Goal: Information Seeking & Learning: Learn about a topic

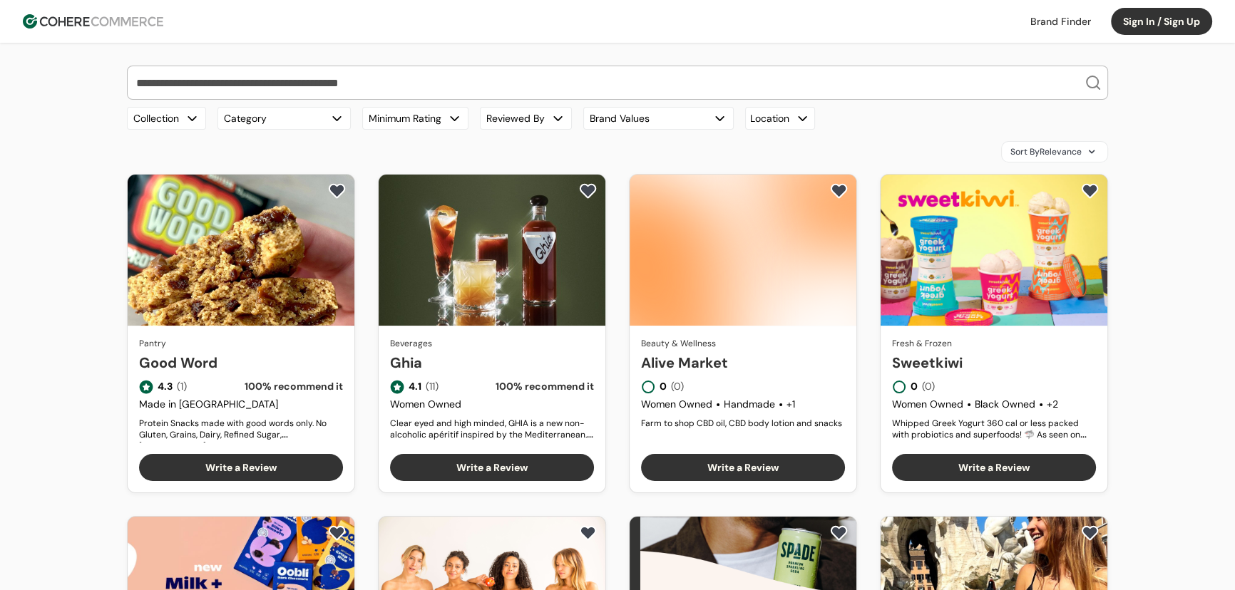
drag, startPoint x: 150, startPoint y: 26, endPoint x: 184, endPoint y: 29, distance: 34.4
click at [150, 26] on img at bounding box center [93, 21] width 140 height 14
click at [342, 76] on input "search" at bounding box center [608, 82] width 951 height 33
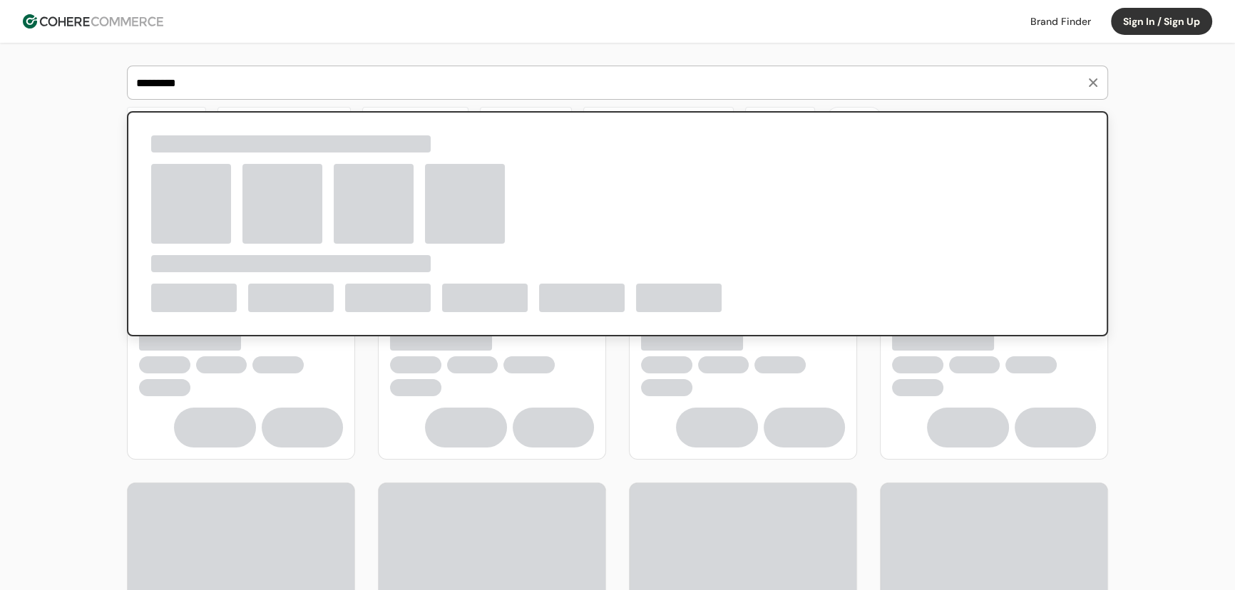
click at [150, 84] on input "*********" at bounding box center [608, 82] width 951 height 33
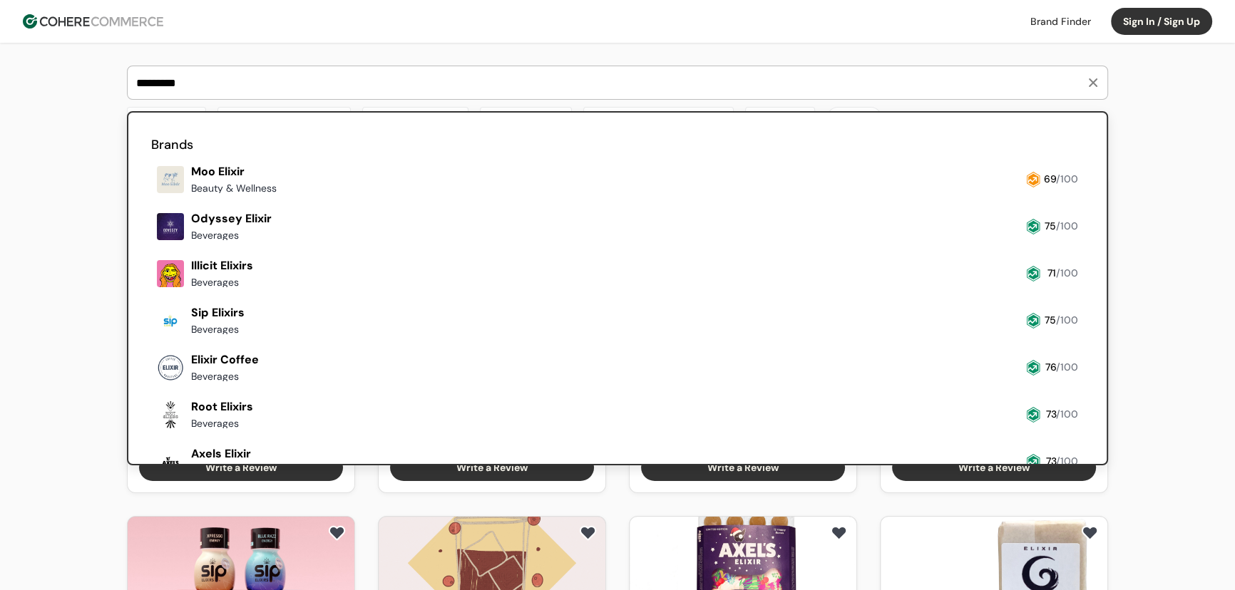
type input "*********"
click at [151, 199] on link at bounding box center [151, 199] width 0 height 0
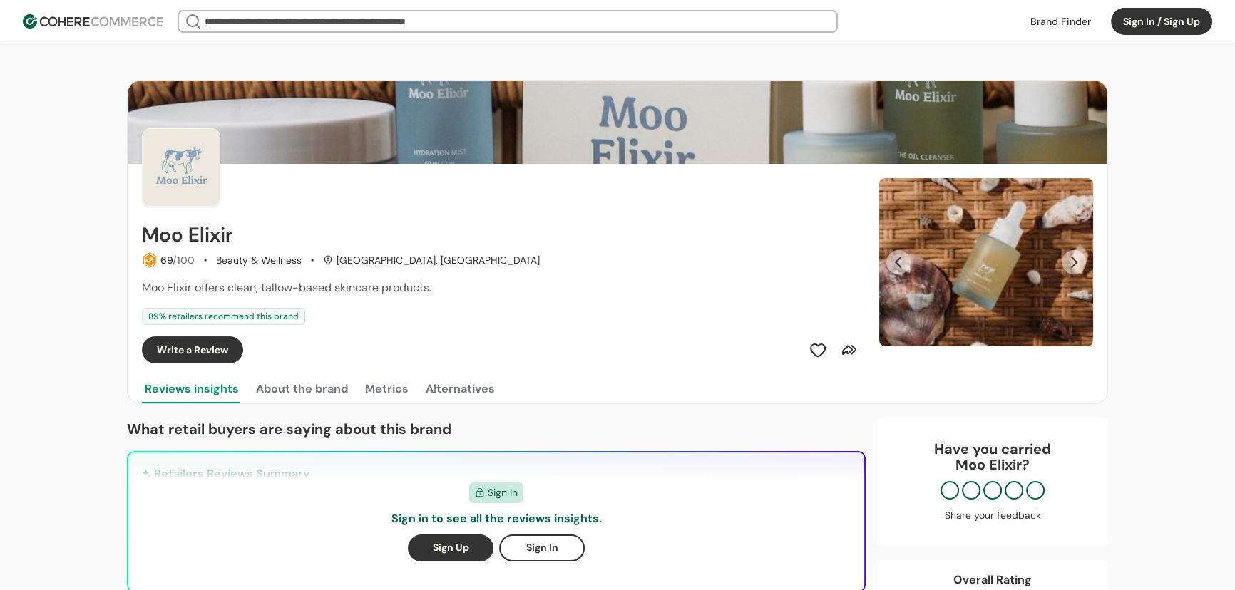
click at [1075, 262] on button "Next Slide" at bounding box center [1073, 262] width 24 height 24
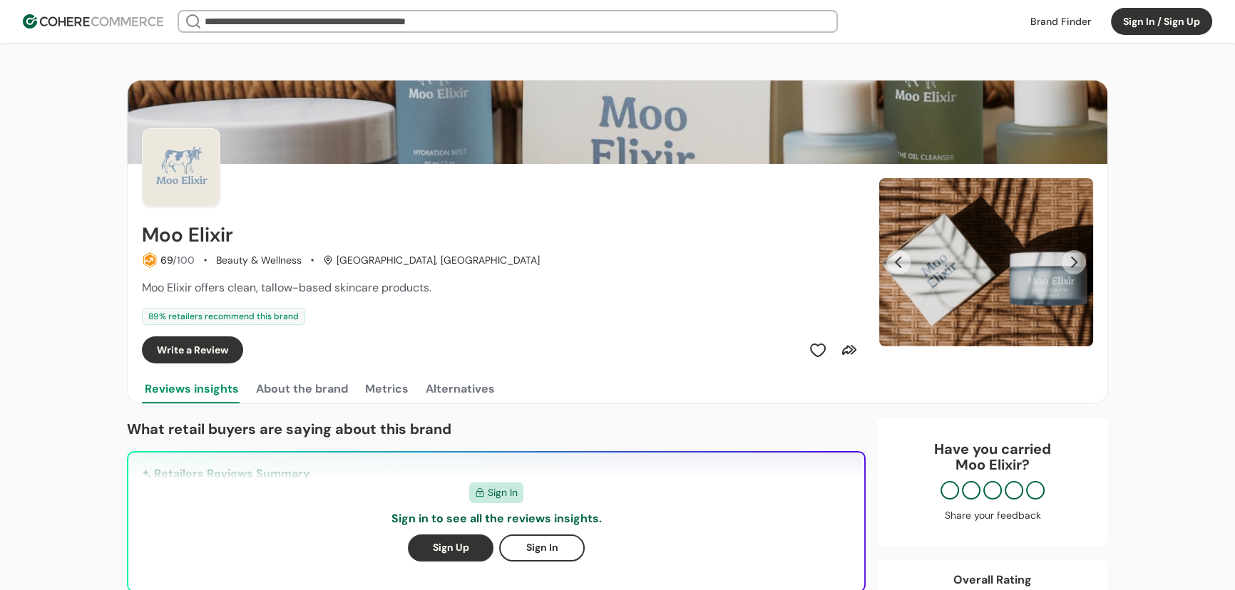
click at [1075, 262] on button "Next Slide" at bounding box center [1073, 262] width 24 height 24
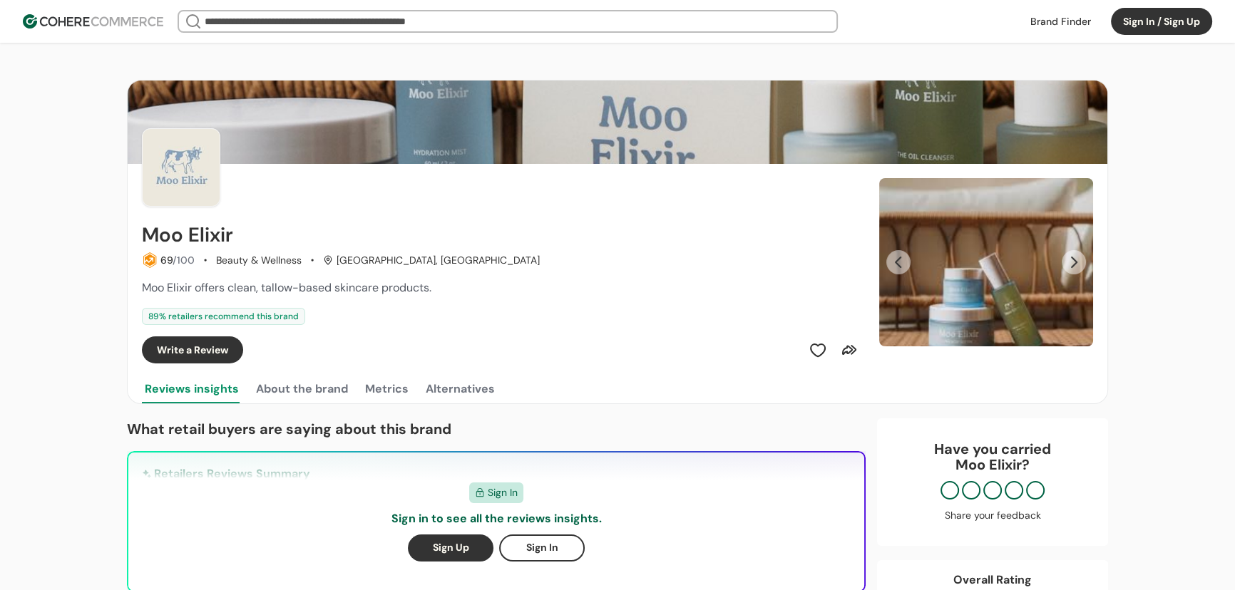
click at [898, 267] on button "Previous Slide" at bounding box center [898, 262] width 24 height 24
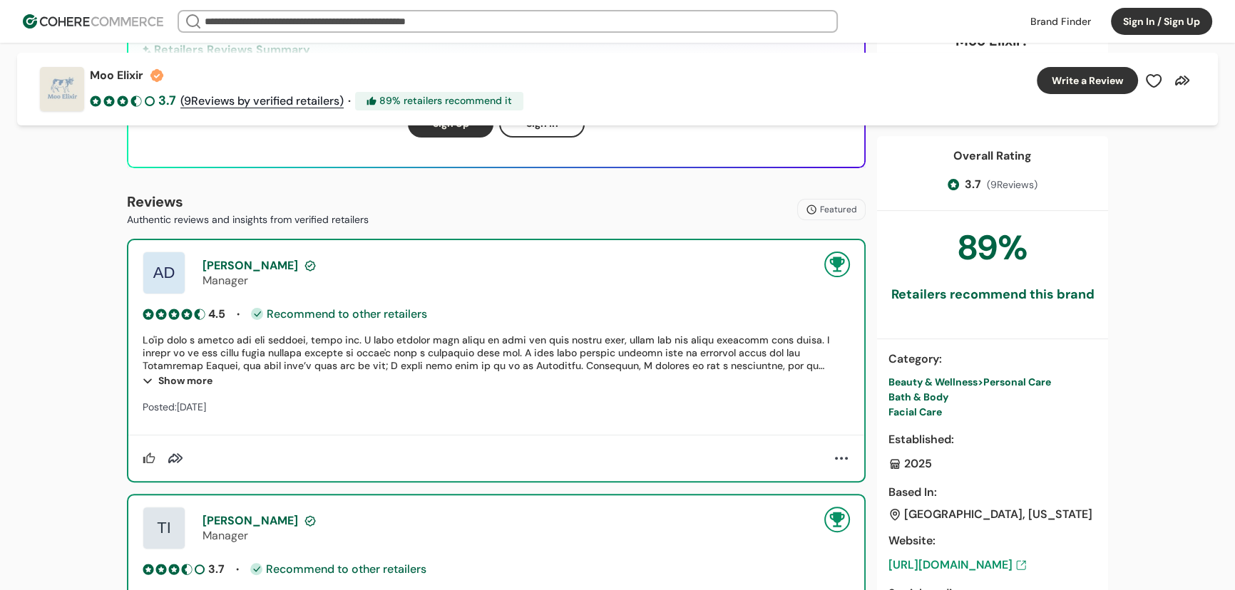
scroll to position [453, 0]
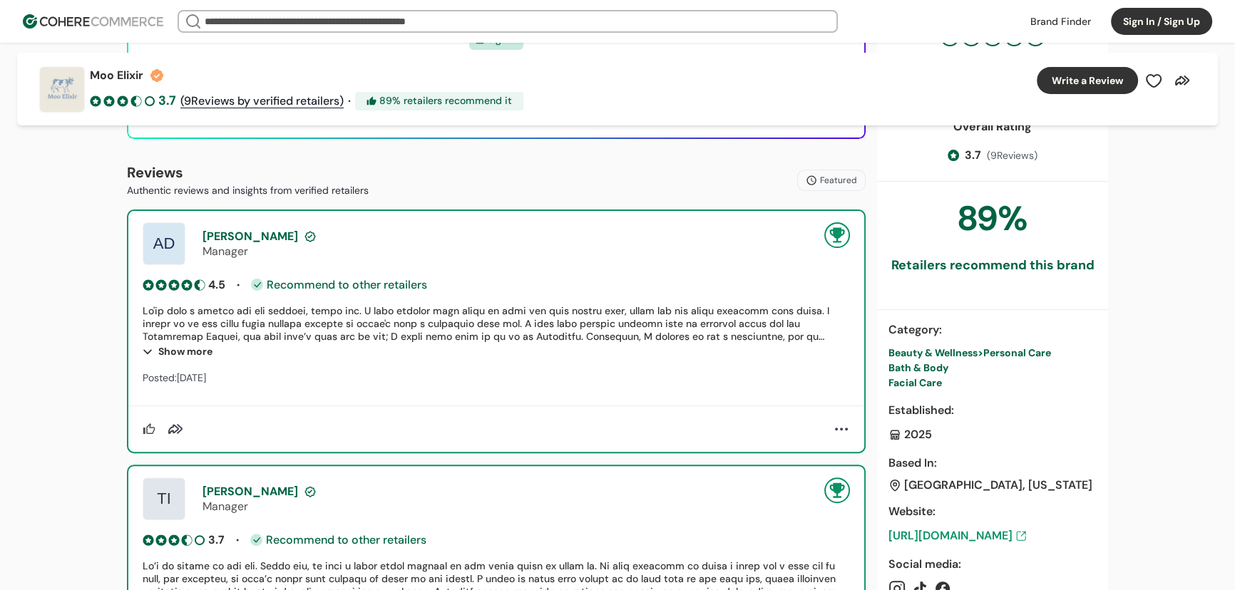
click at [962, 346] on div "Beauty & Wellness > Personal Care" at bounding box center [992, 353] width 208 height 15
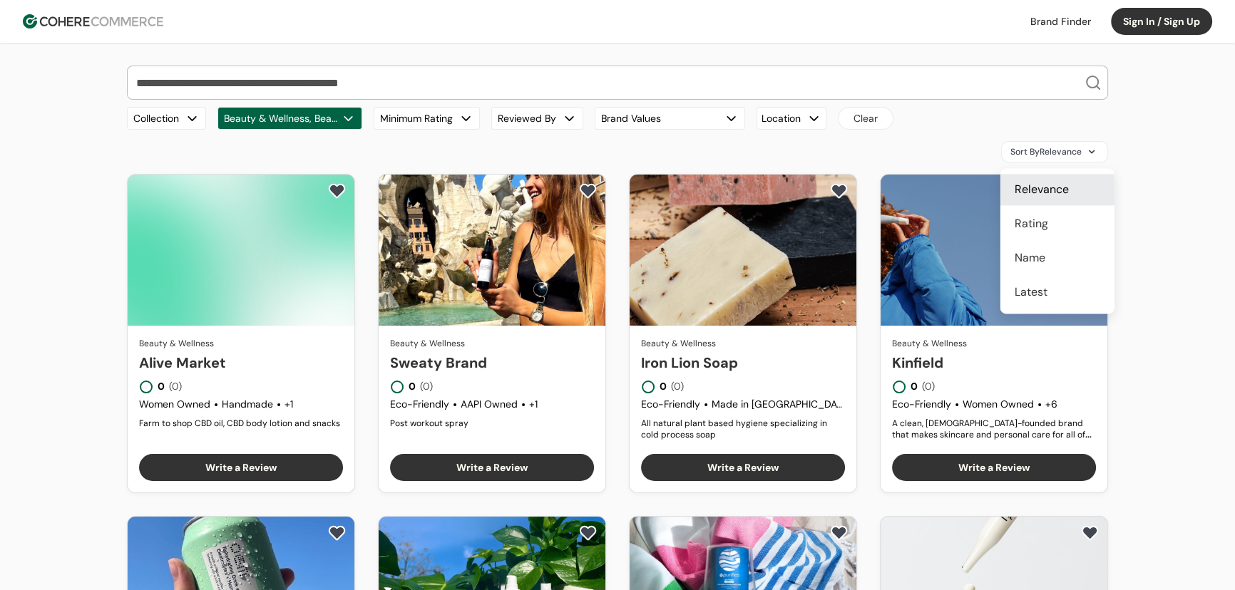
click at [1069, 226] on div "Rating" at bounding box center [1057, 223] width 114 height 31
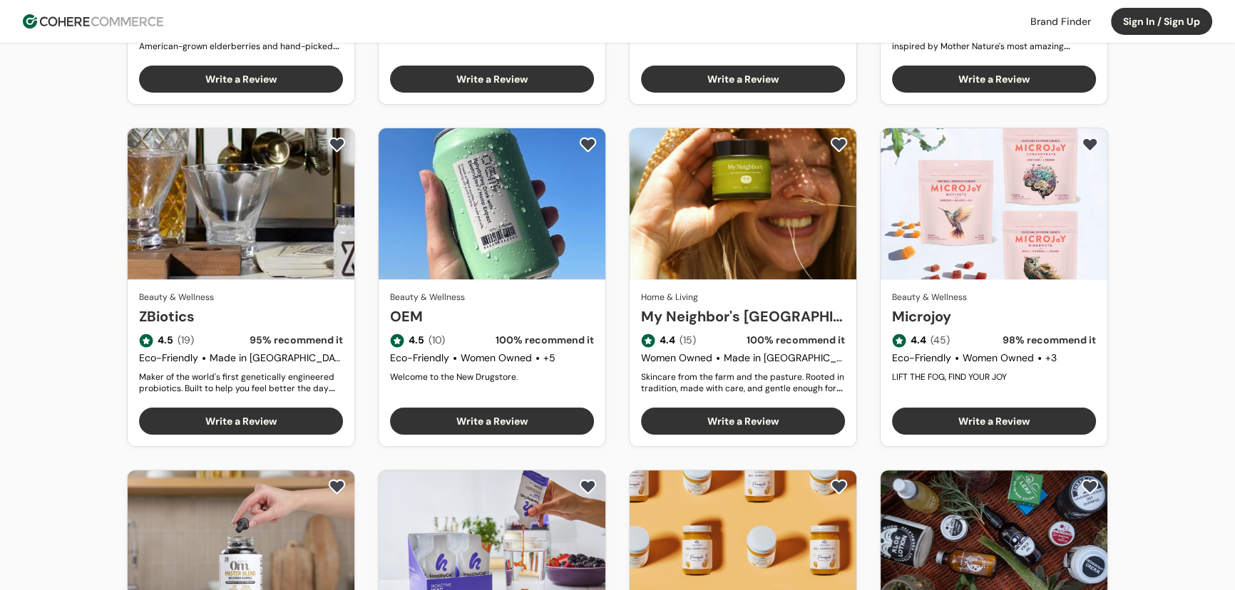
scroll to position [713, 0]
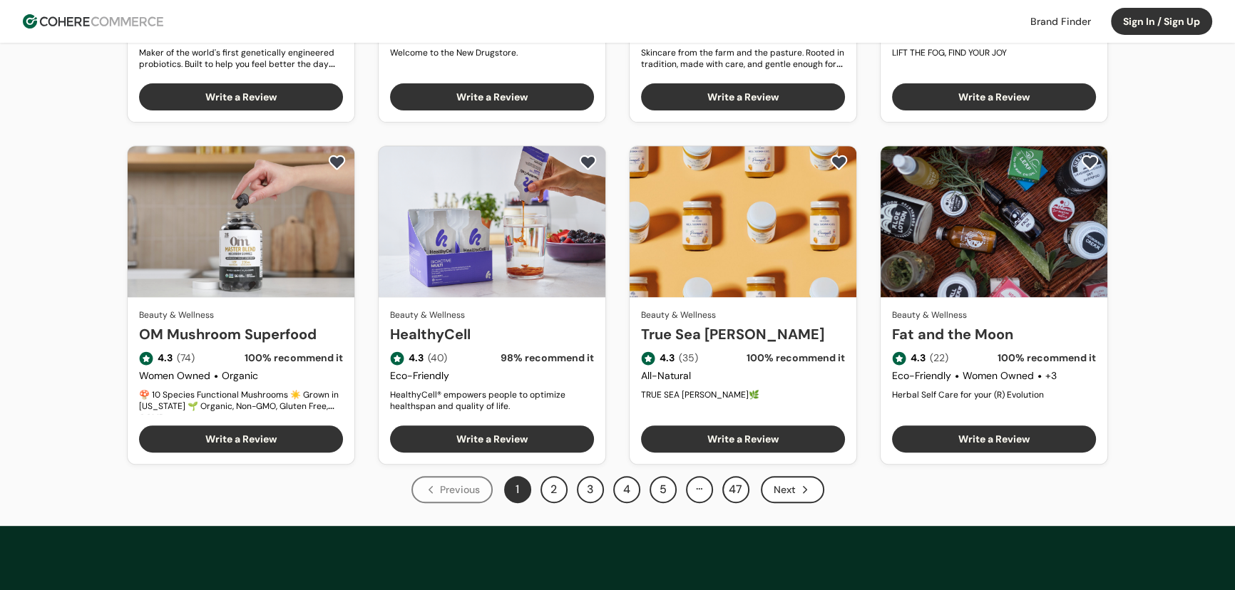
click at [808, 485] on icon "Next" at bounding box center [804, 489] width 13 height 13
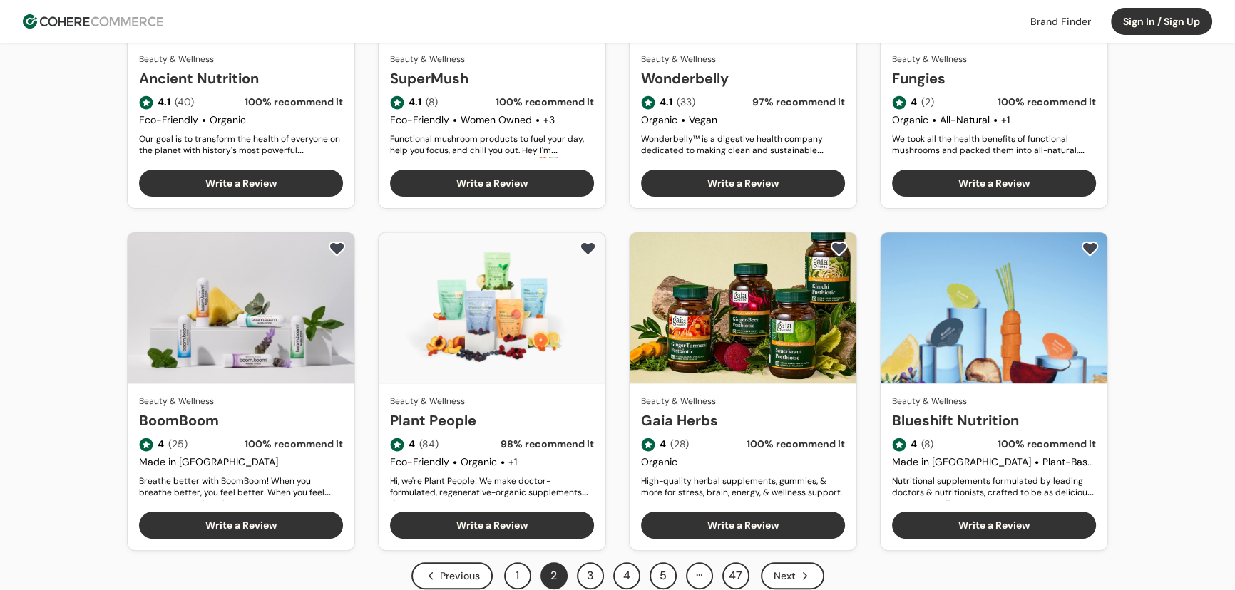
scroll to position [648, 0]
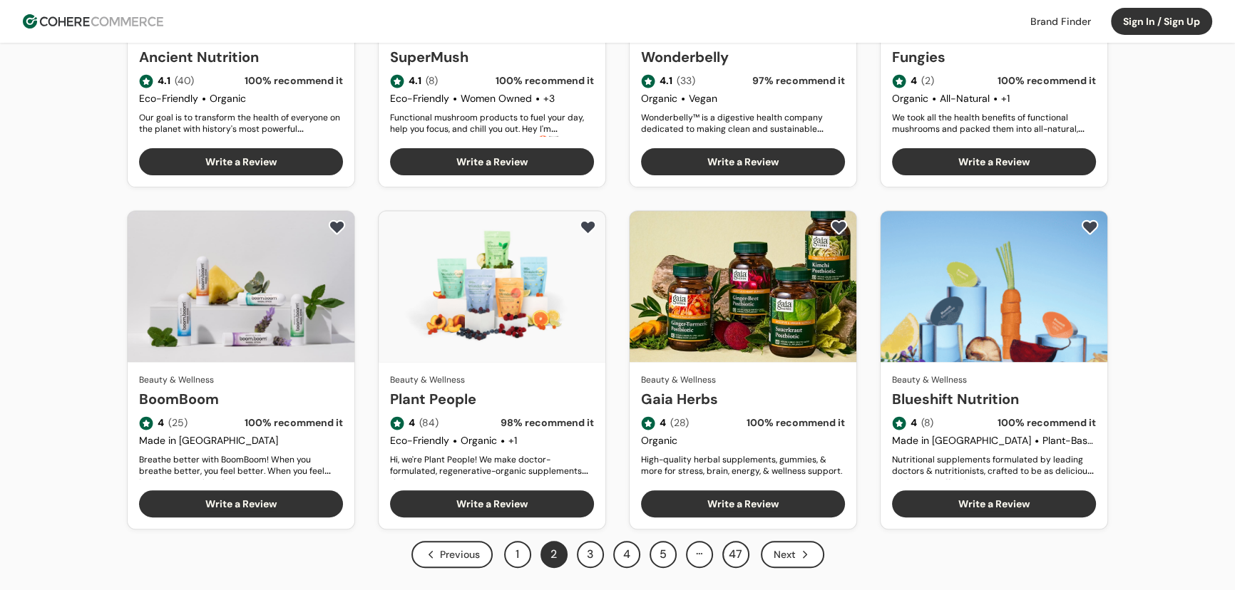
click at [802, 554] on icon "Next" at bounding box center [804, 554] width 13 height 13
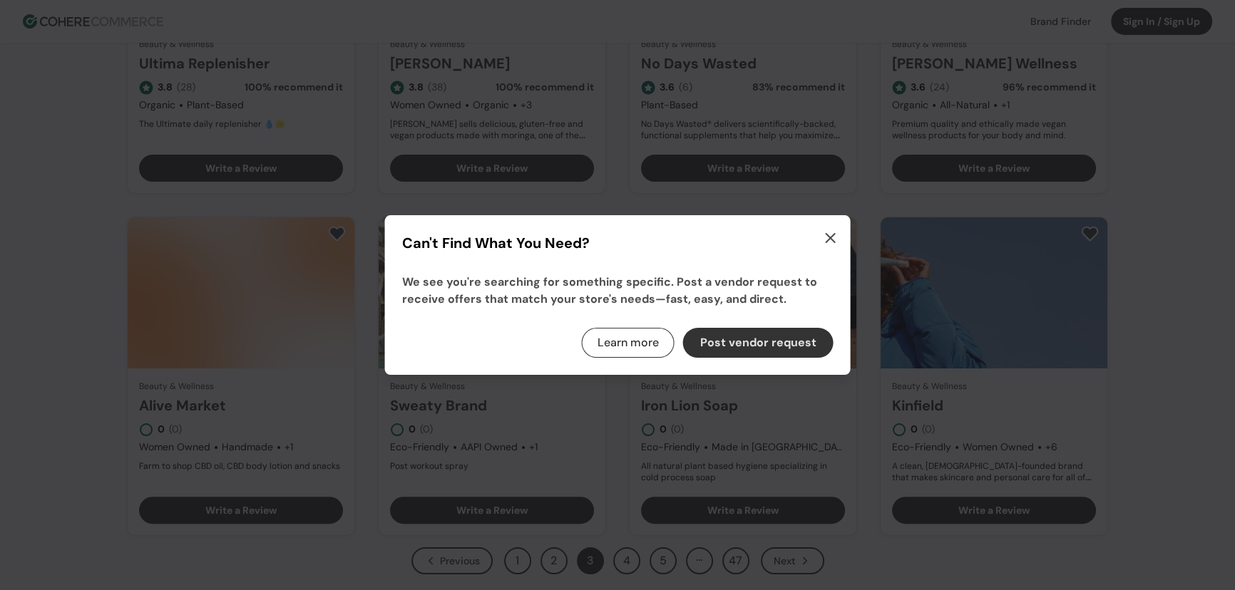
scroll to position [648, 0]
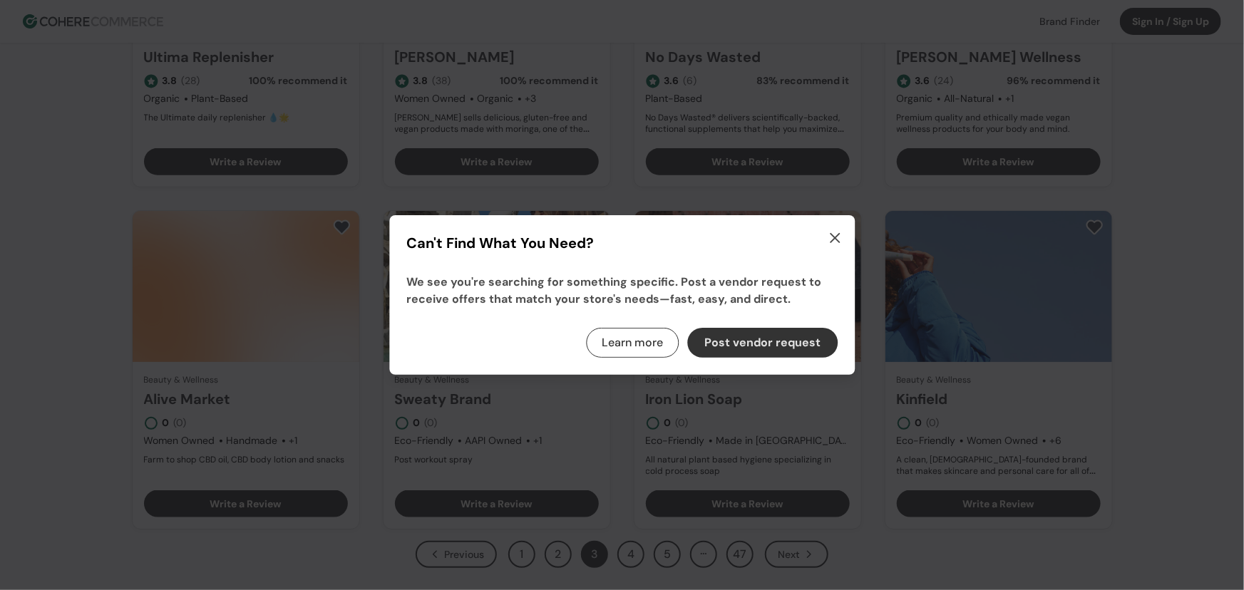
click at [835, 241] on icon "button" at bounding box center [834, 238] width 17 height 17
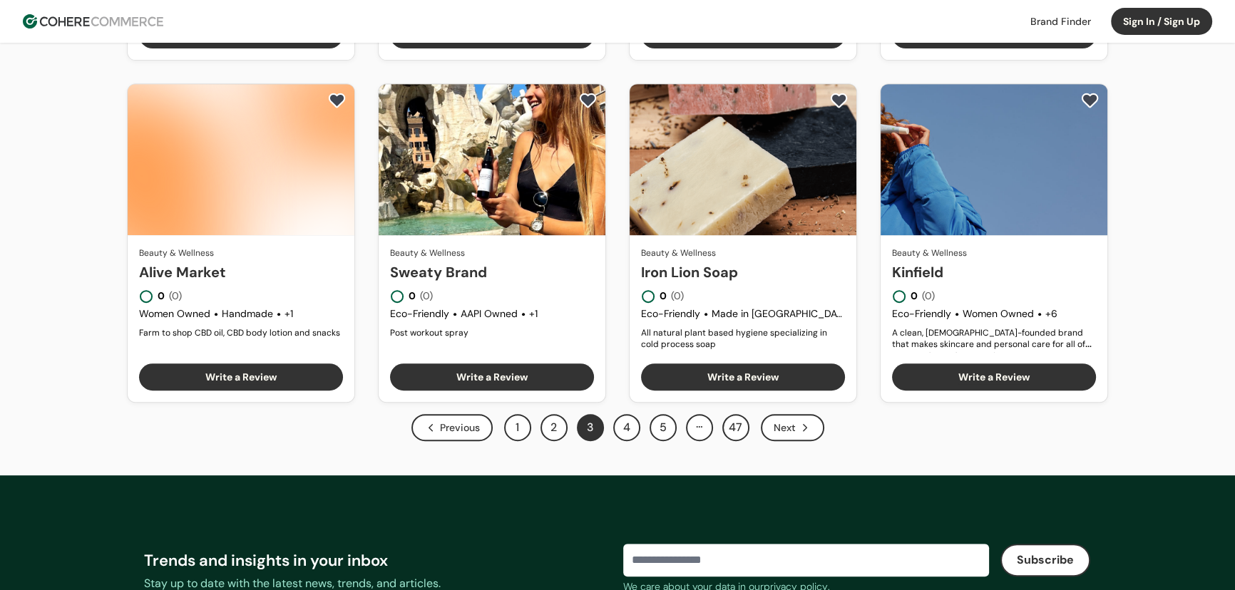
scroll to position [777, 0]
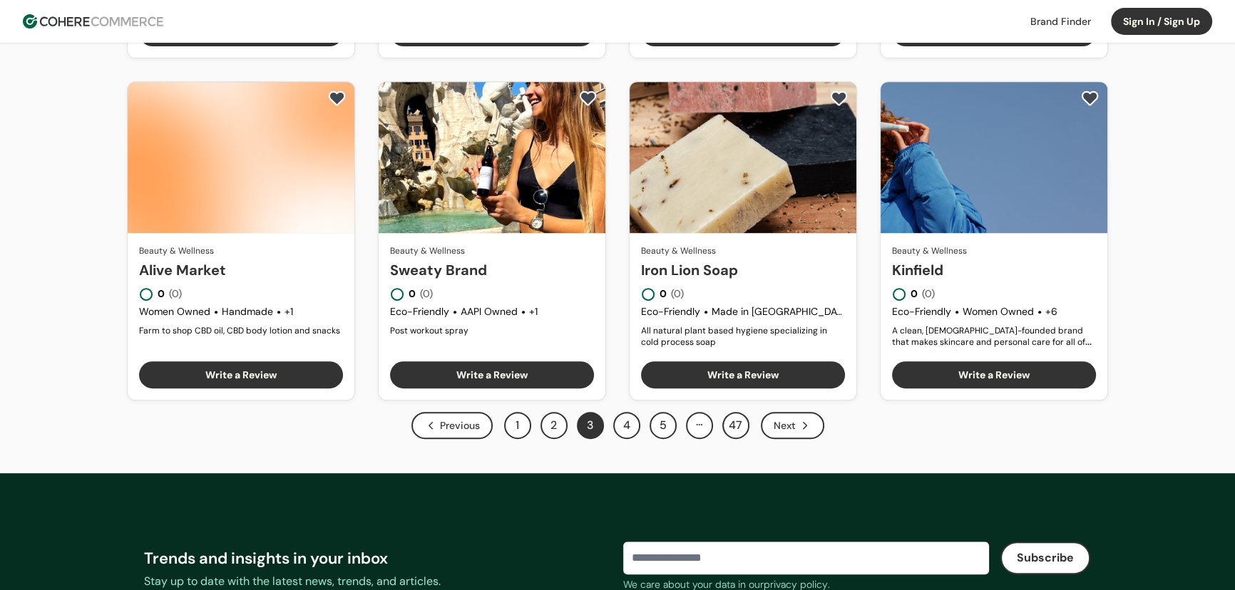
click at [470, 422] on div "Previous" at bounding box center [451, 425] width 81 height 27
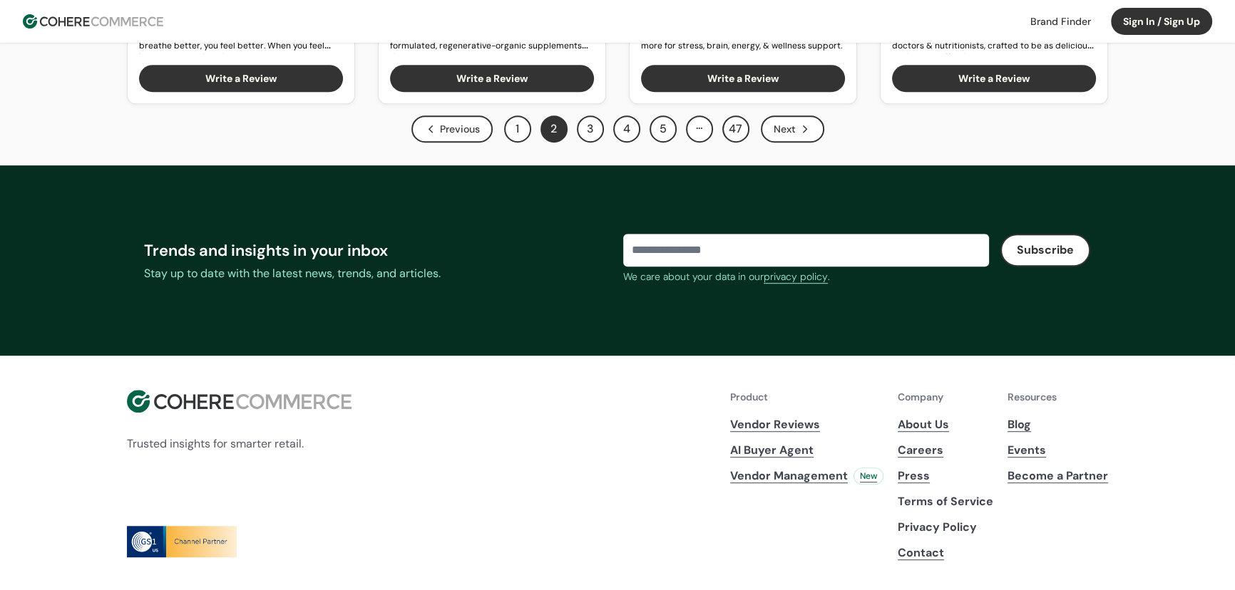
scroll to position [1127, 0]
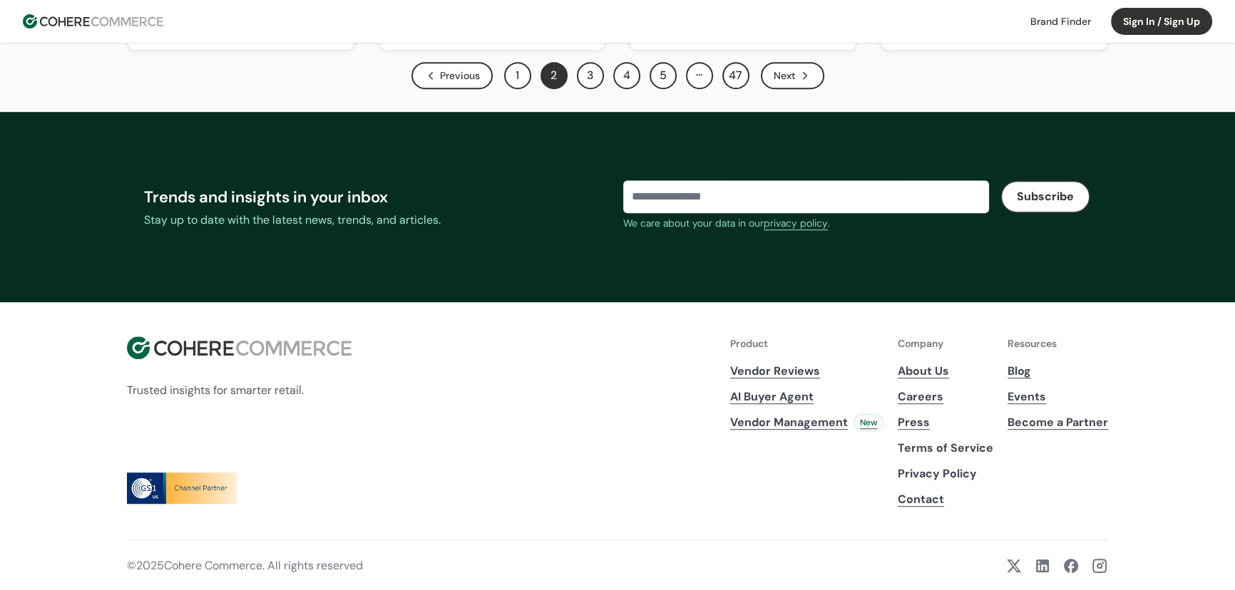
click at [778, 79] on div "Next" at bounding box center [792, 75] width 63 height 27
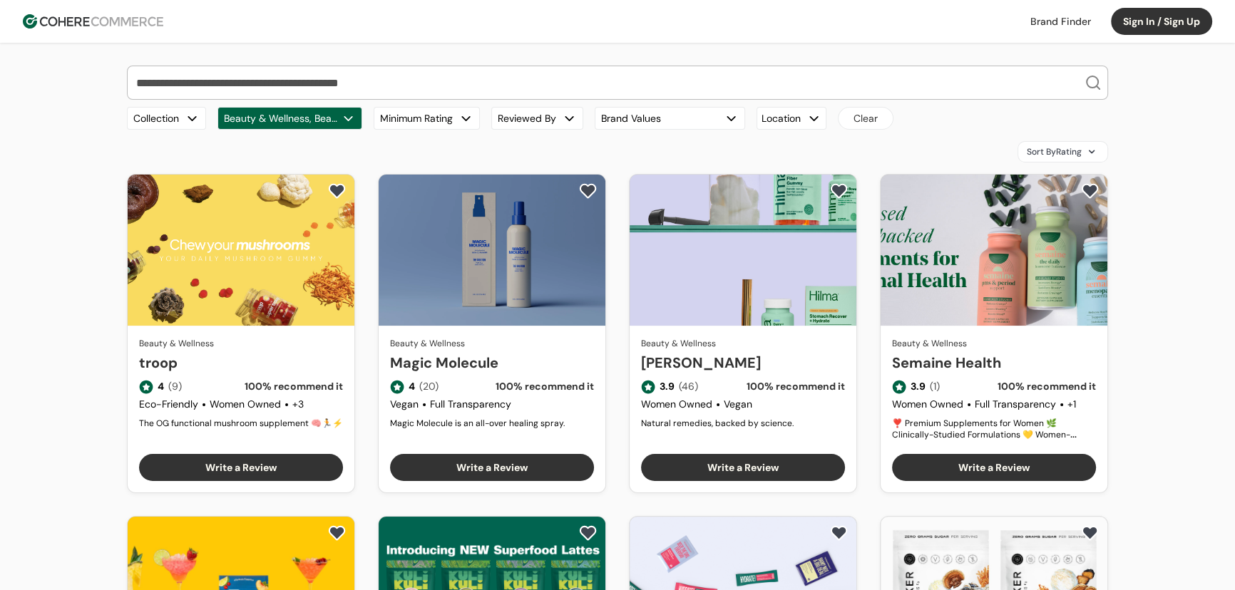
click at [283, 74] on input "search" at bounding box center [608, 82] width 951 height 33
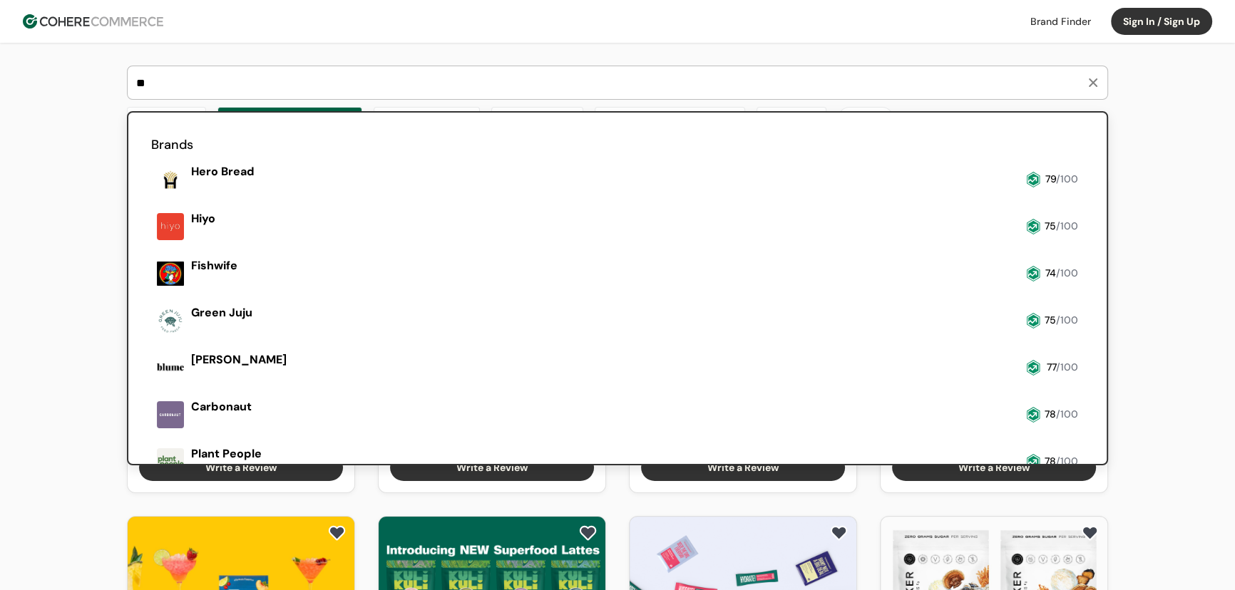
type input "*"
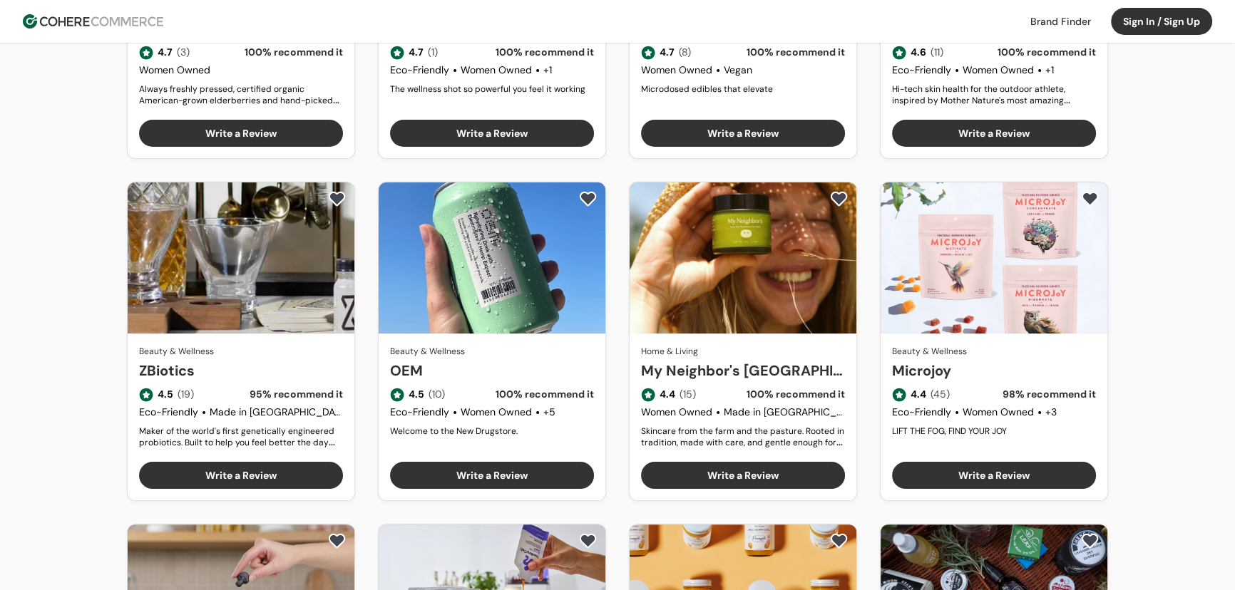
scroll to position [389, 0]
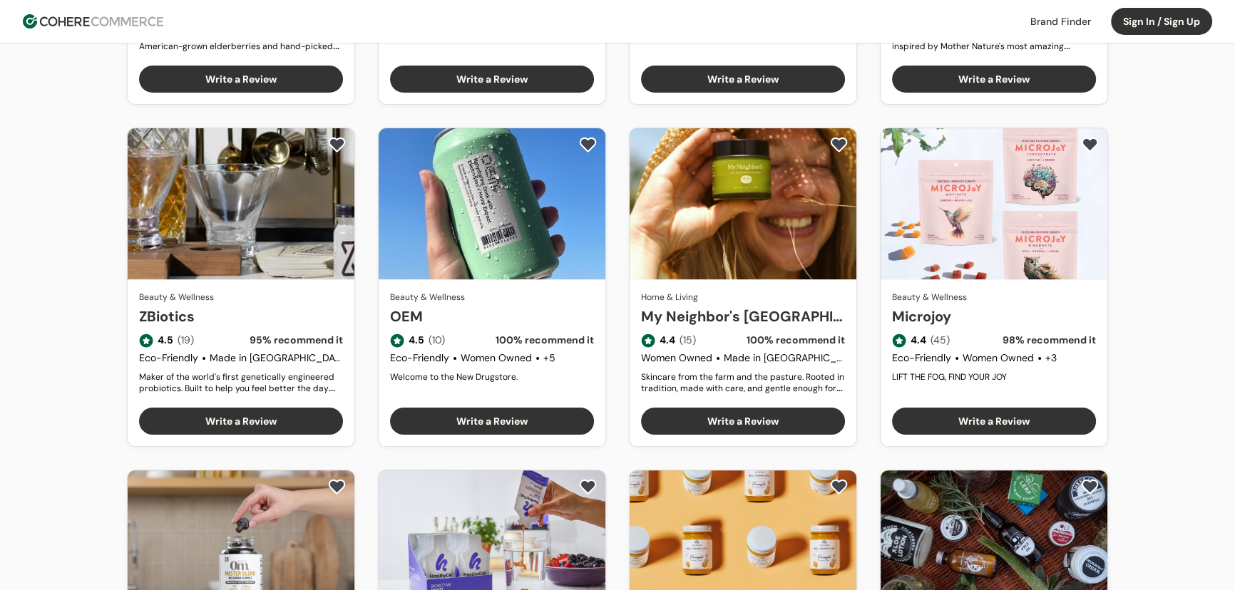
click at [29, 294] on div "Our Top Brands Hero Bread Hiyo Fishwife Green Juju Blume Carbonaut Plant People…" at bounding box center [617, 252] width 1235 height 1196
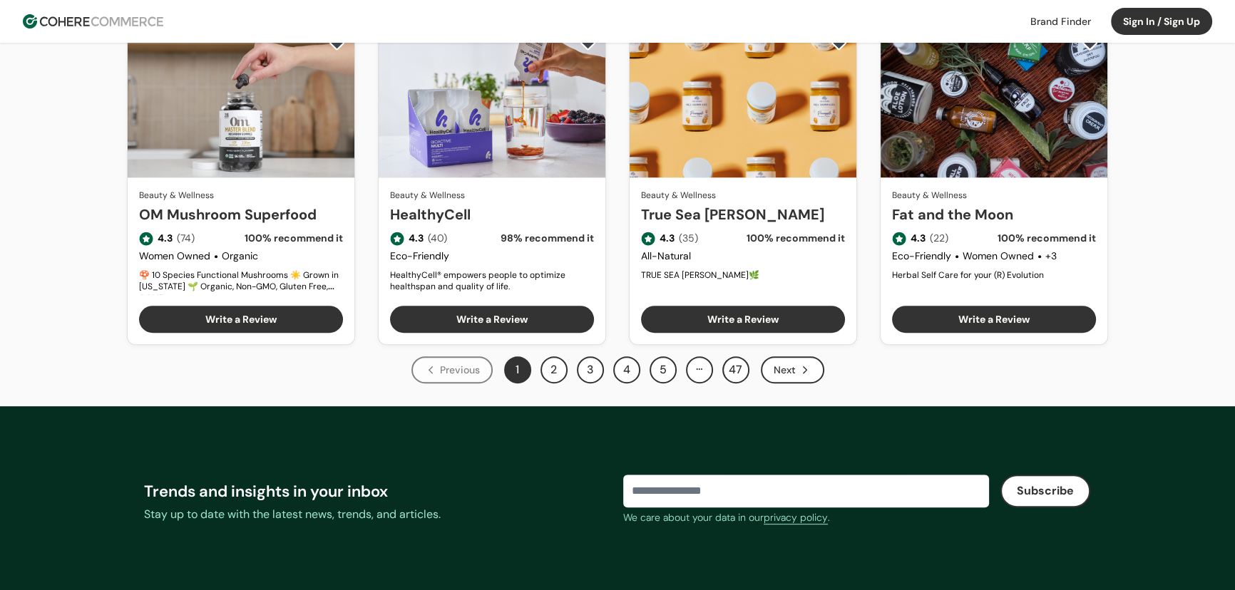
scroll to position [842, 0]
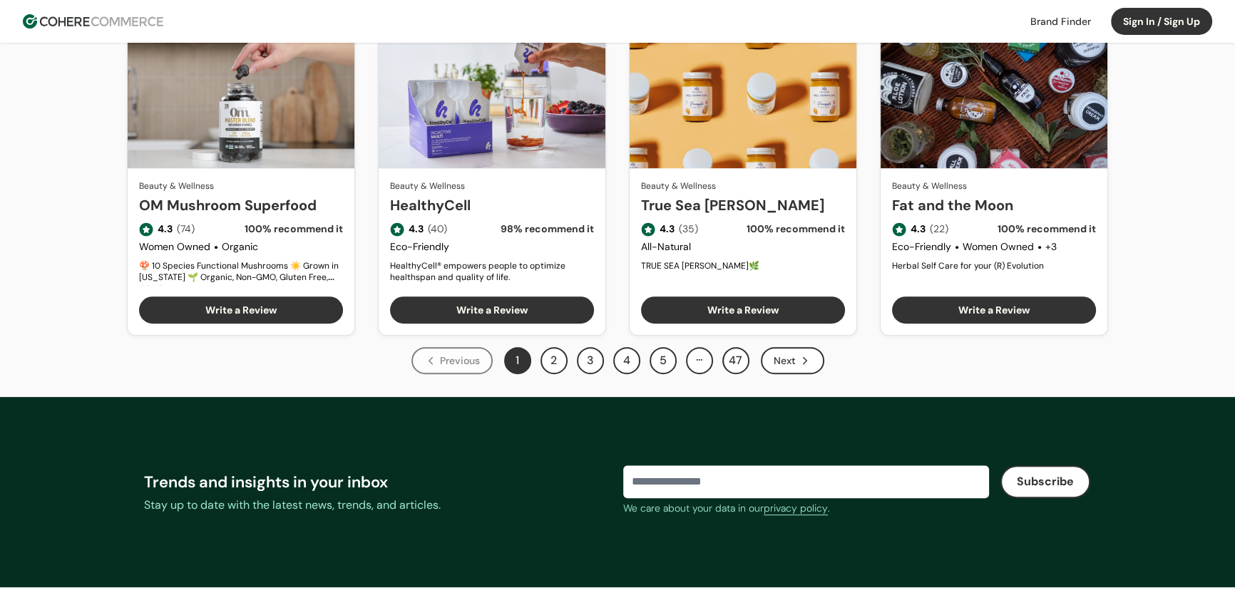
click at [781, 363] on div "Next" at bounding box center [792, 360] width 63 height 27
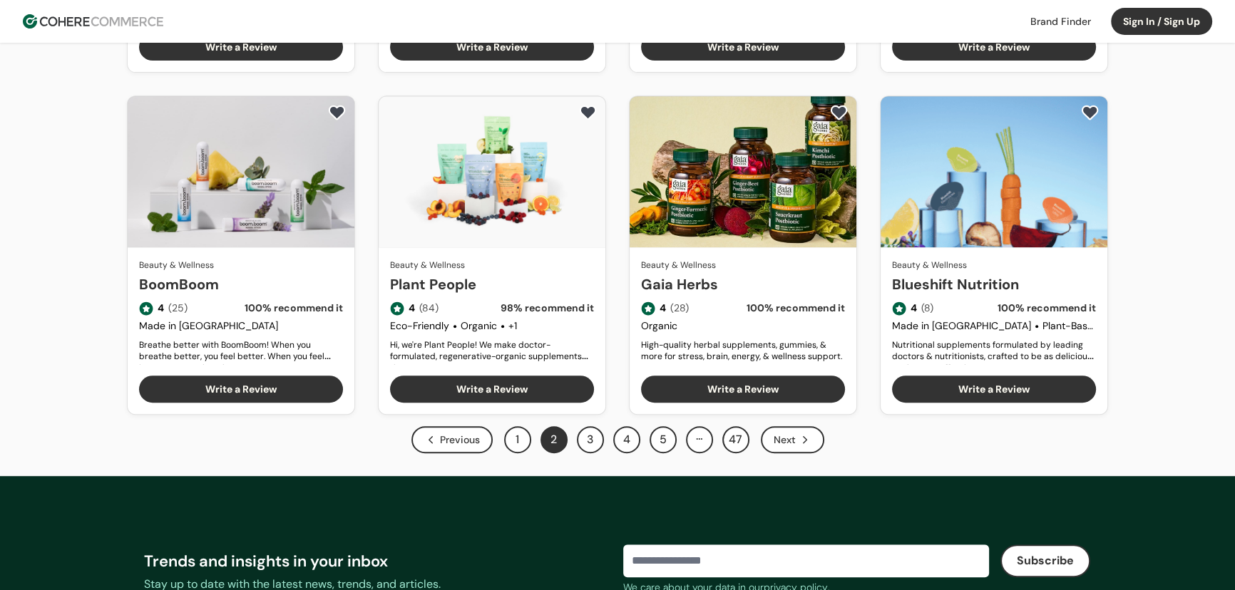
scroll to position [777, 0]
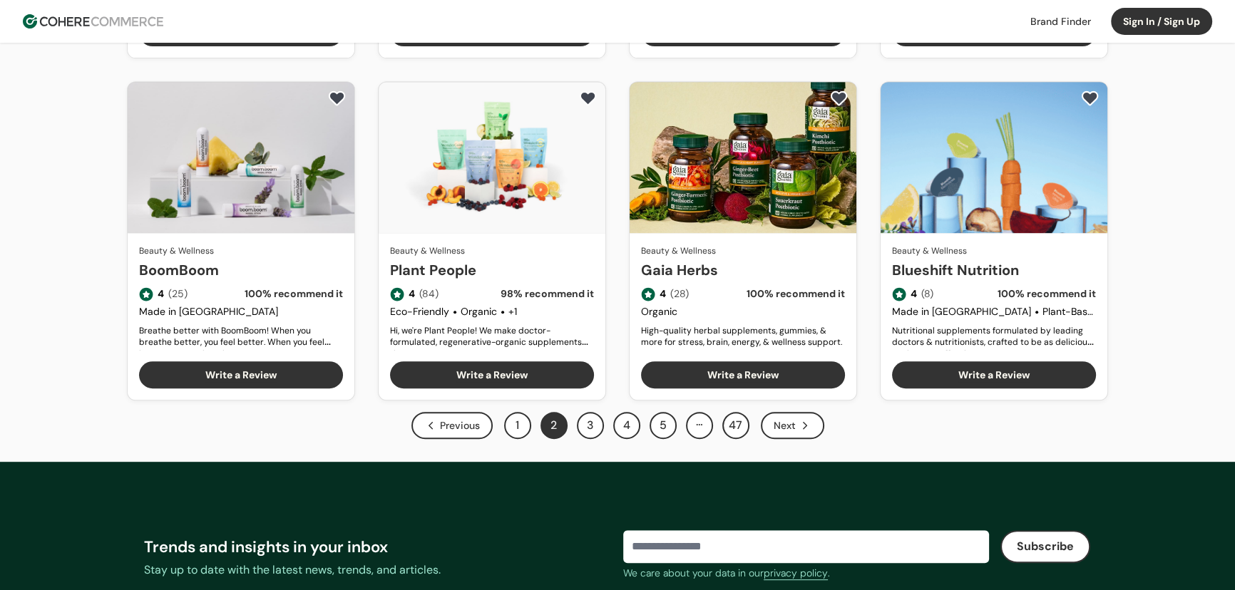
click at [776, 423] on div "Next" at bounding box center [792, 425] width 63 height 27
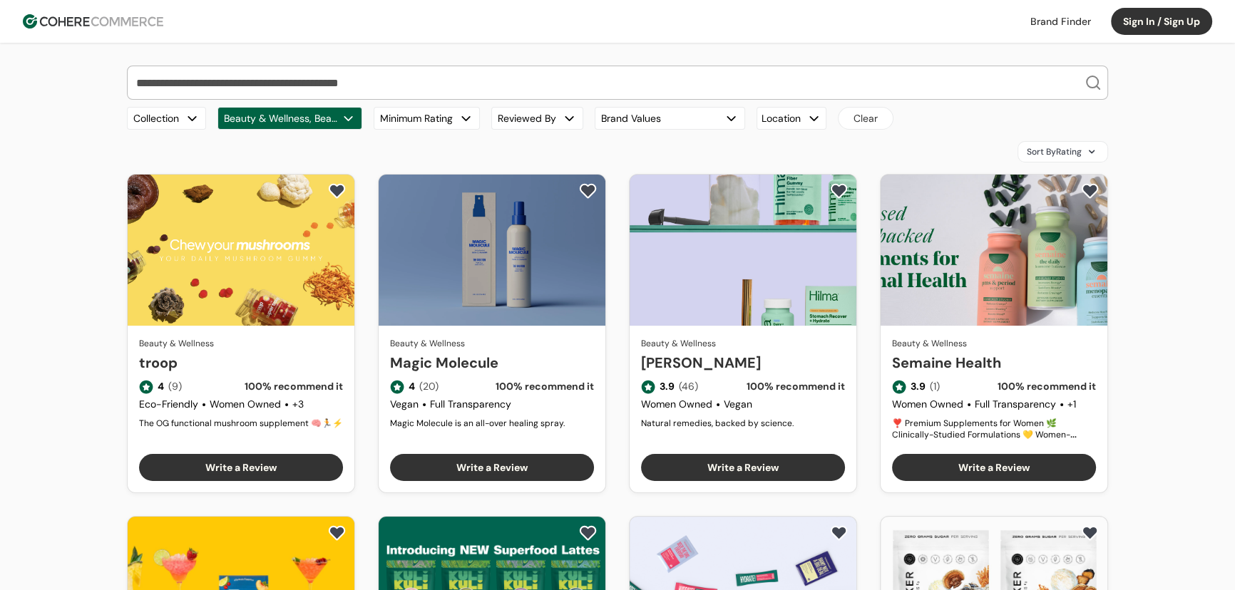
click at [455, 71] on input "search" at bounding box center [608, 82] width 951 height 33
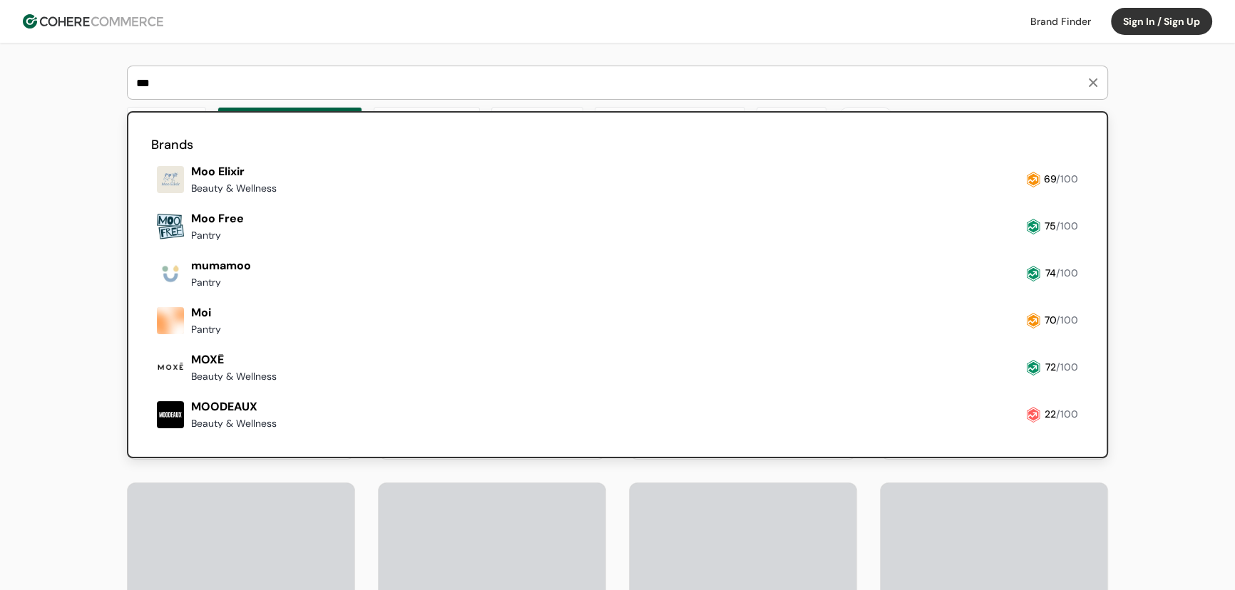
type input "***"
click at [151, 199] on link at bounding box center [151, 199] width 0 height 0
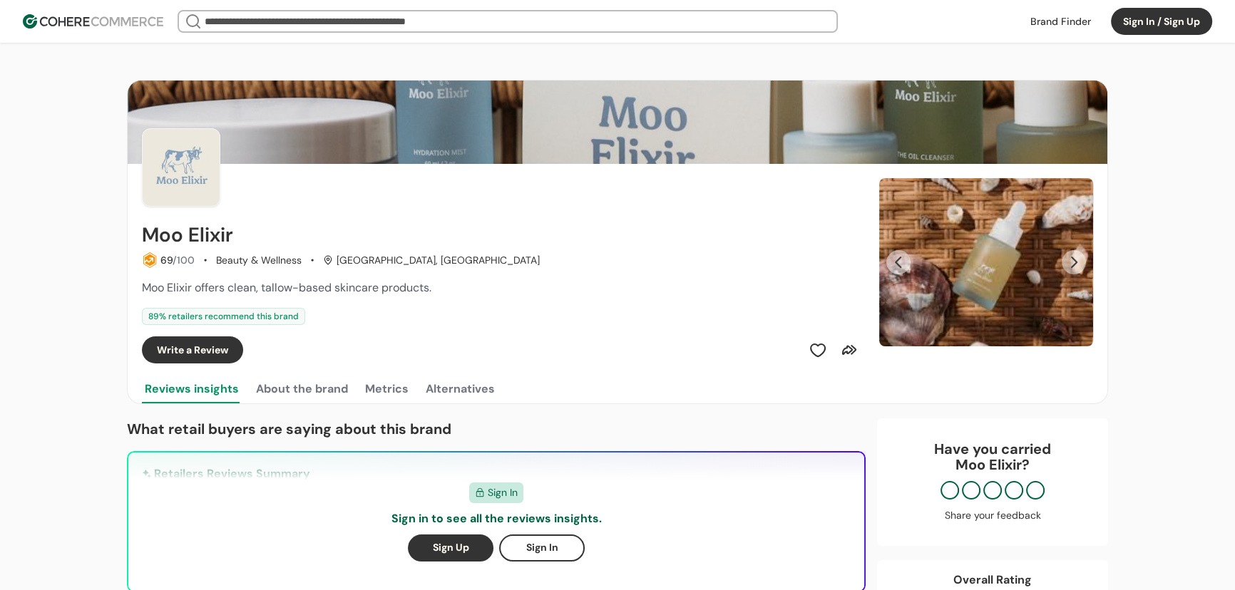
click at [325, 221] on div "Moo Elixir 69 /100 Beauty & Wellness Huntington Beach, CA Moo Elixir offers cle…" at bounding box center [502, 264] width 720 height 200
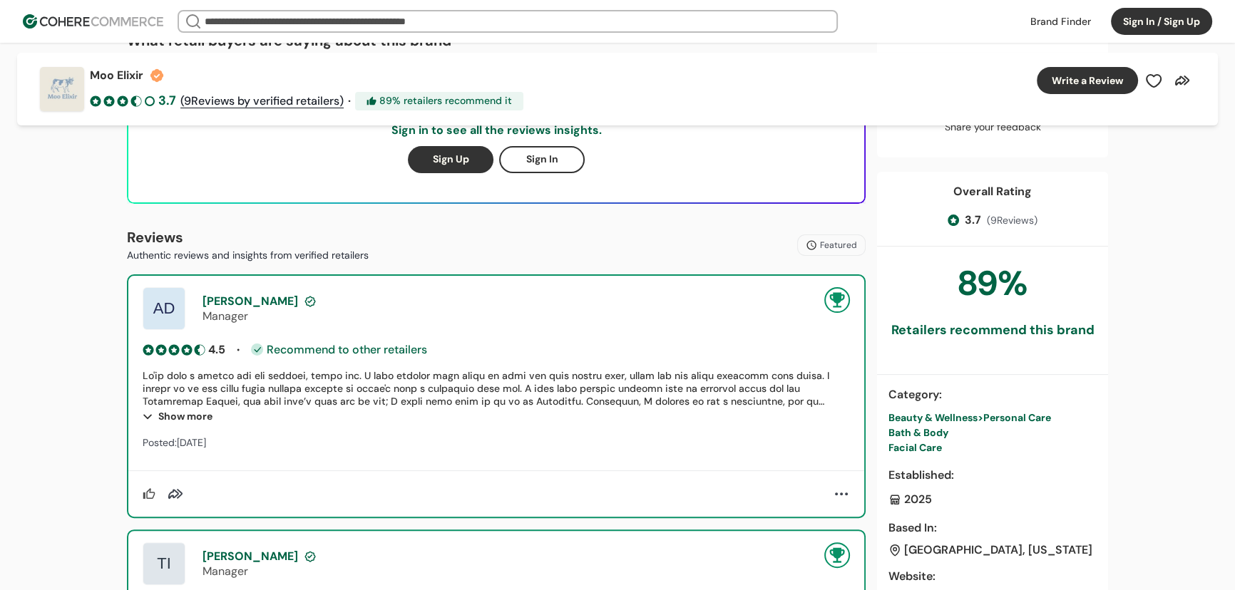
scroll to position [453, 0]
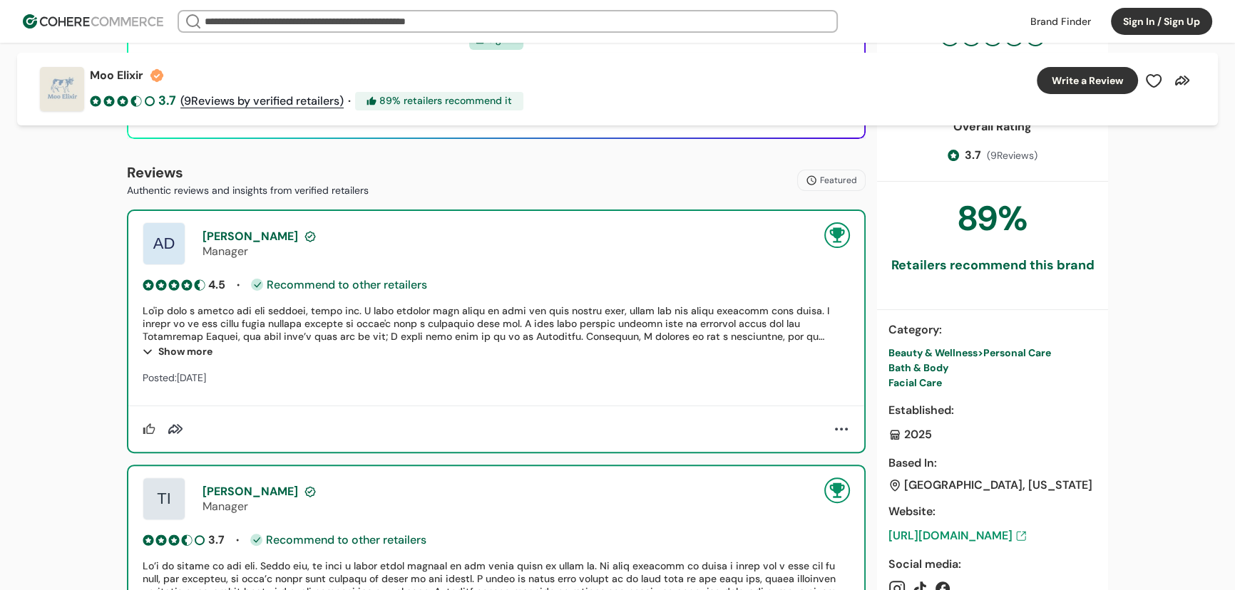
click at [924, 372] on div "Bath & Body" at bounding box center [992, 368] width 208 height 15
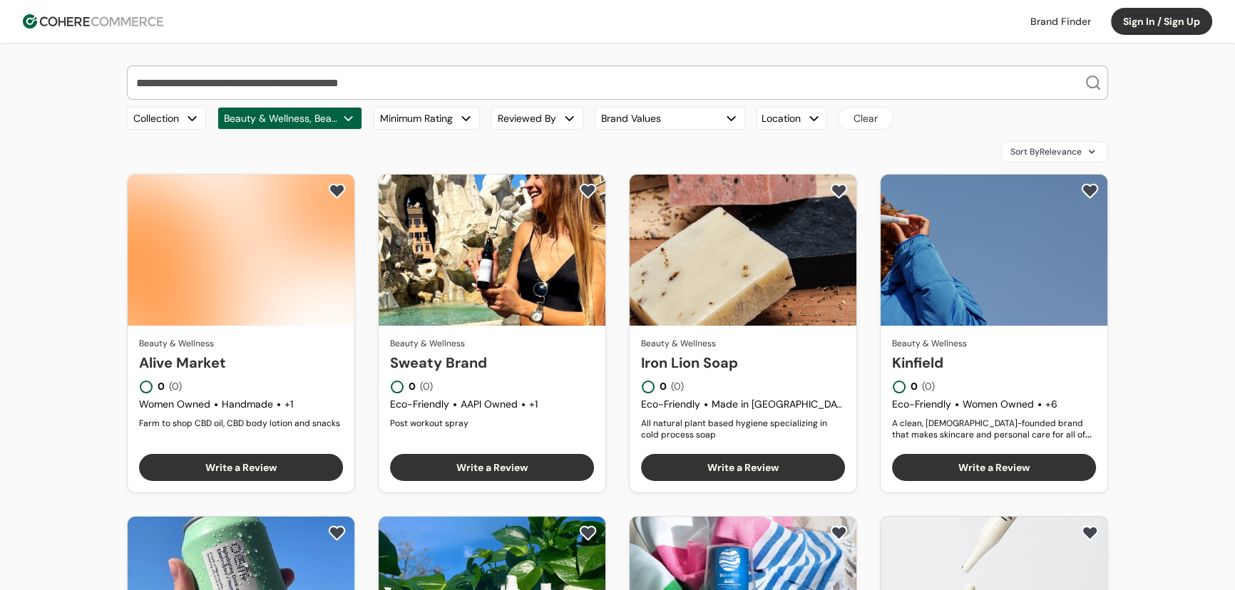
click at [1069, 141] on div "Sort By Relevance" at bounding box center [1054, 151] width 107 height 21
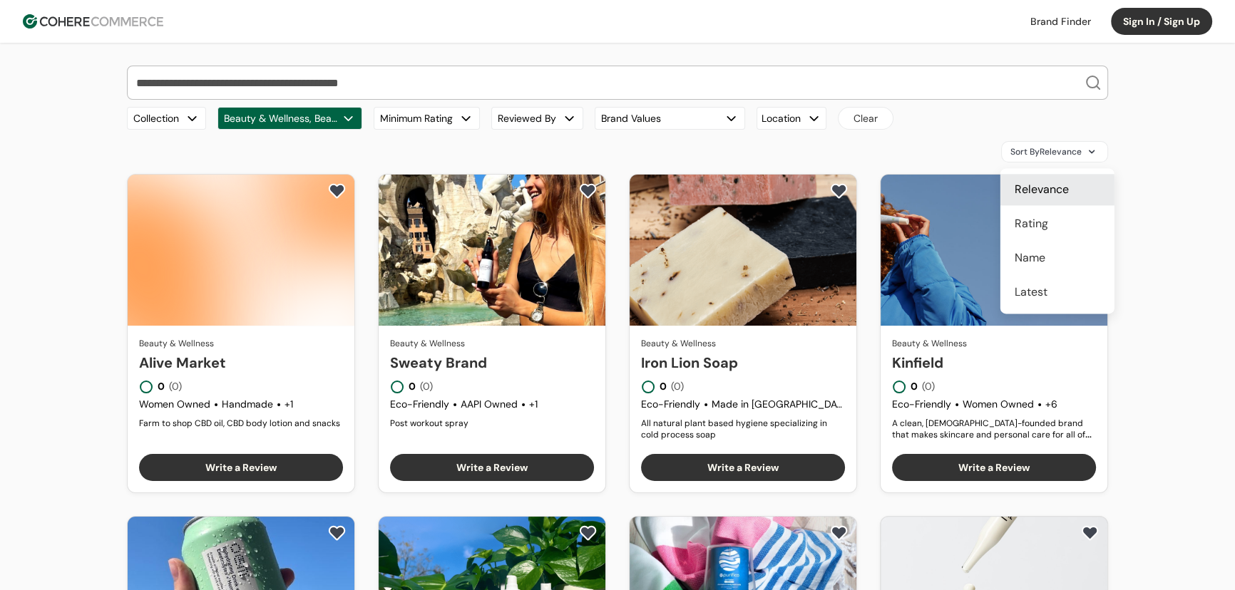
click at [1030, 216] on span "Rating" at bounding box center [1031, 223] width 34 height 17
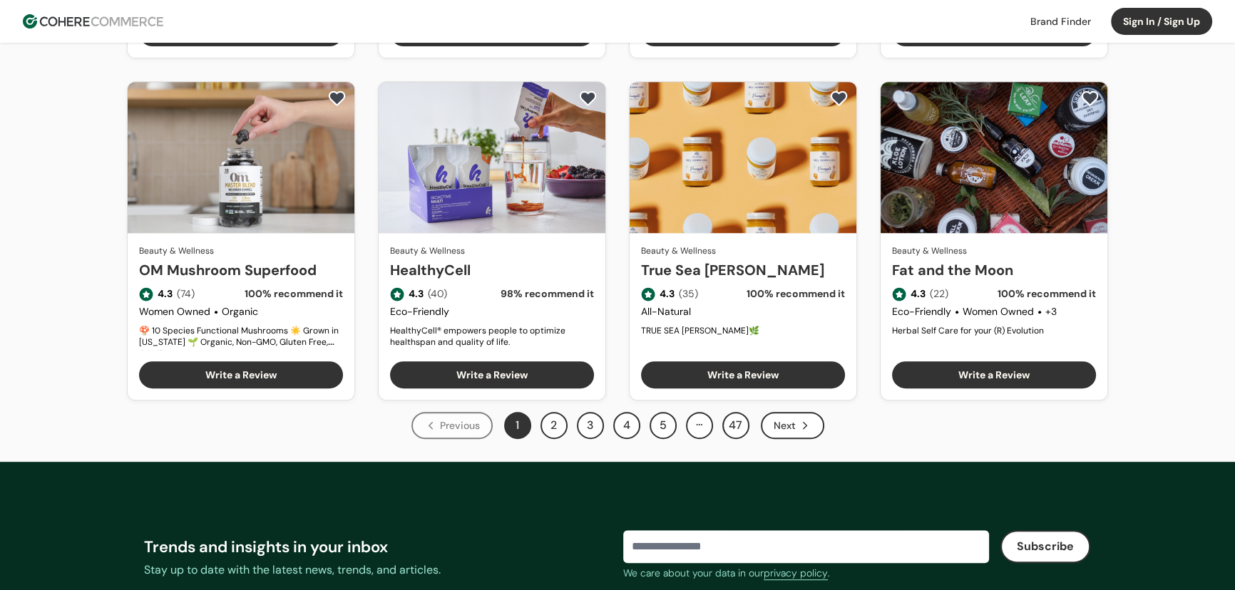
scroll to position [1037, 0]
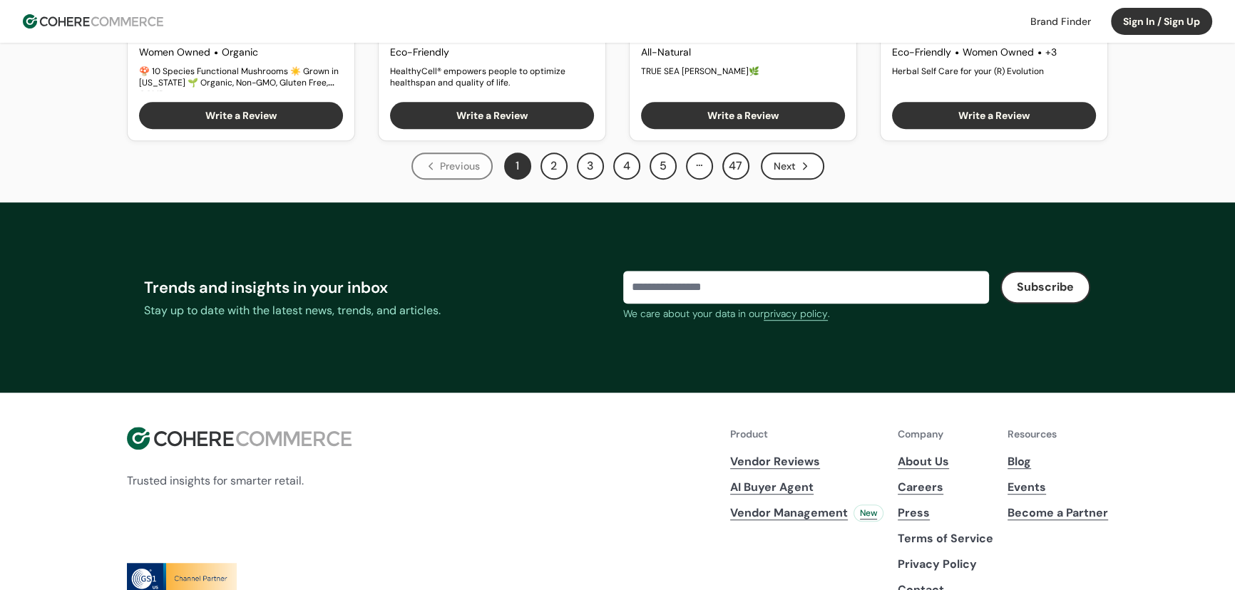
click at [811, 173] on div "Next" at bounding box center [792, 166] width 63 height 27
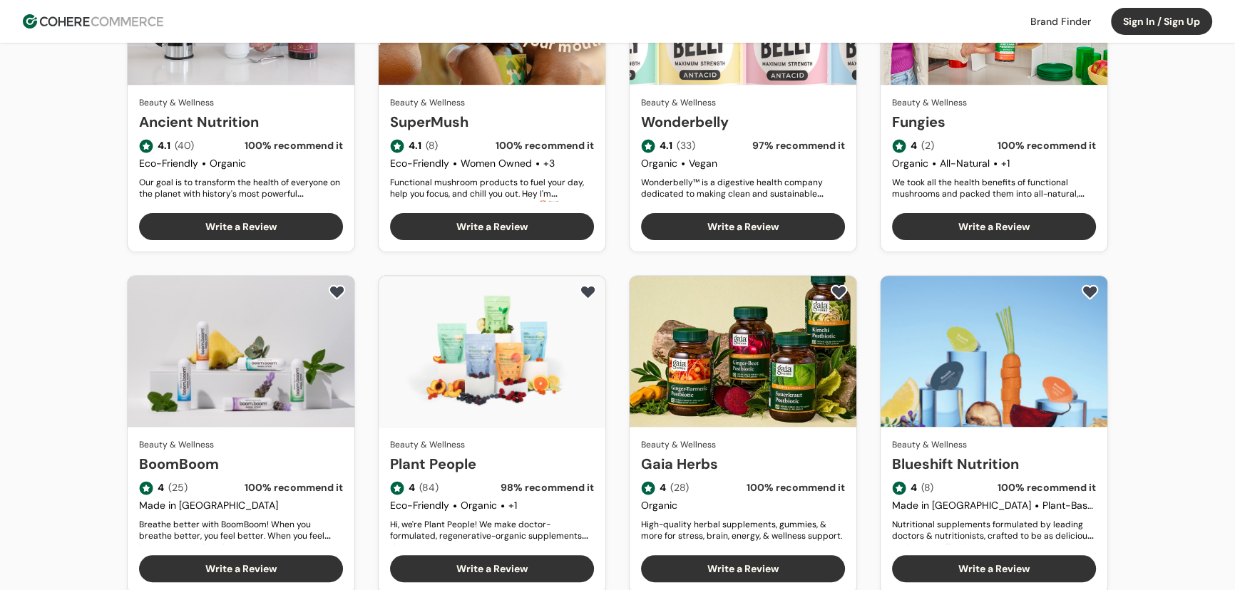
scroll to position [777, 0]
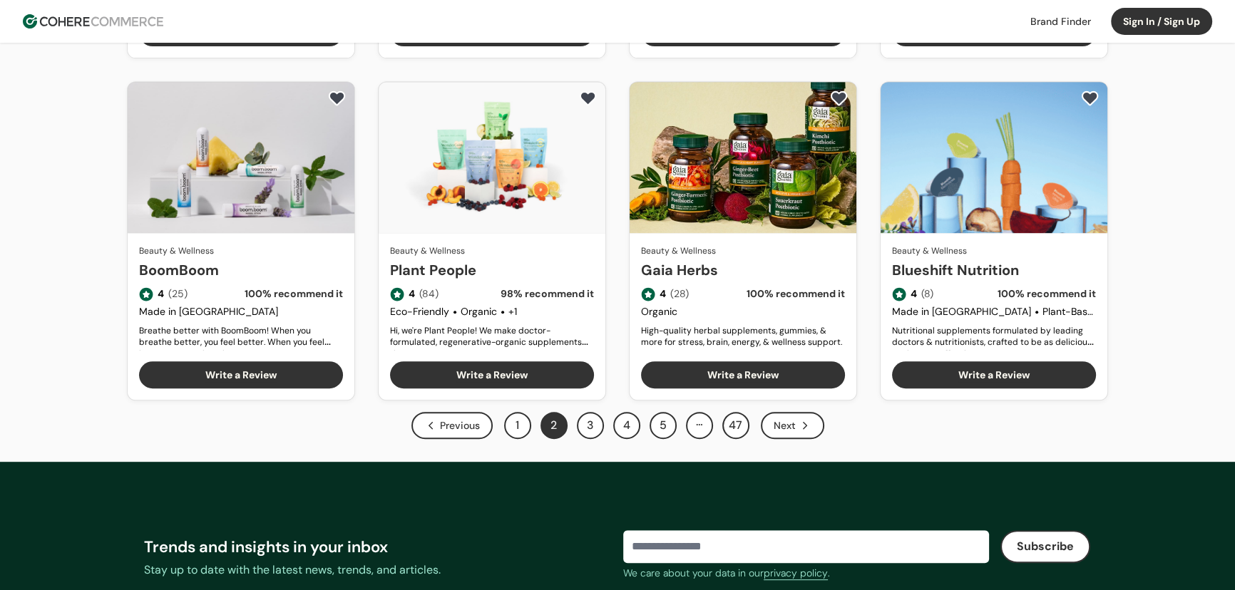
click at [794, 431] on div "Next" at bounding box center [792, 425] width 63 height 27
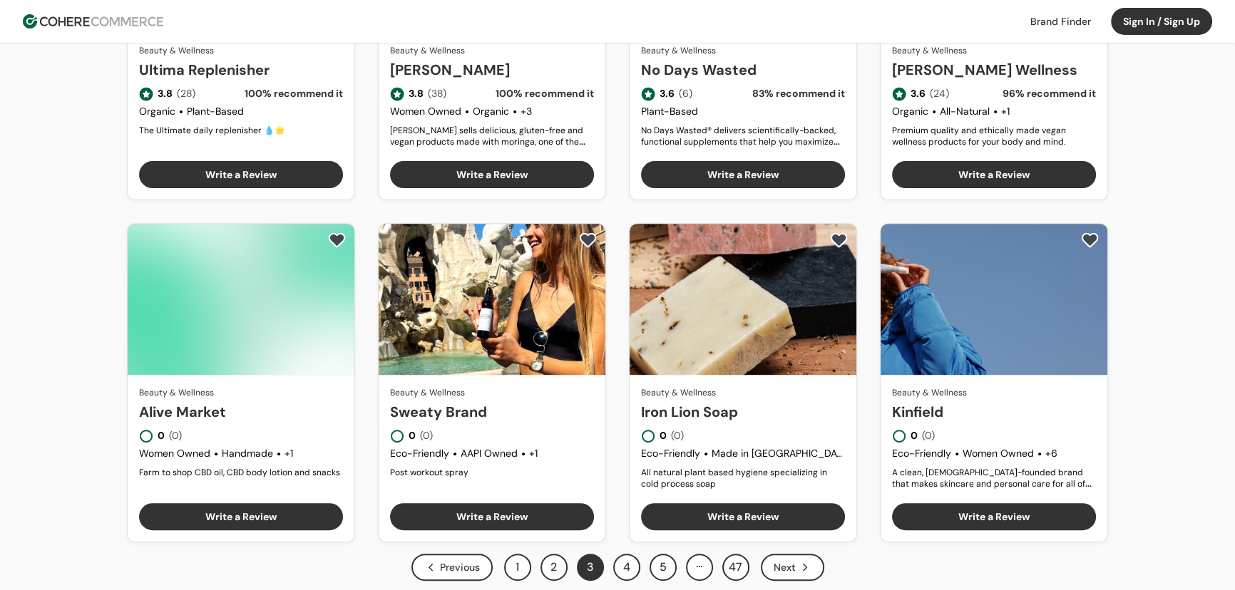
scroll to position [648, 0]
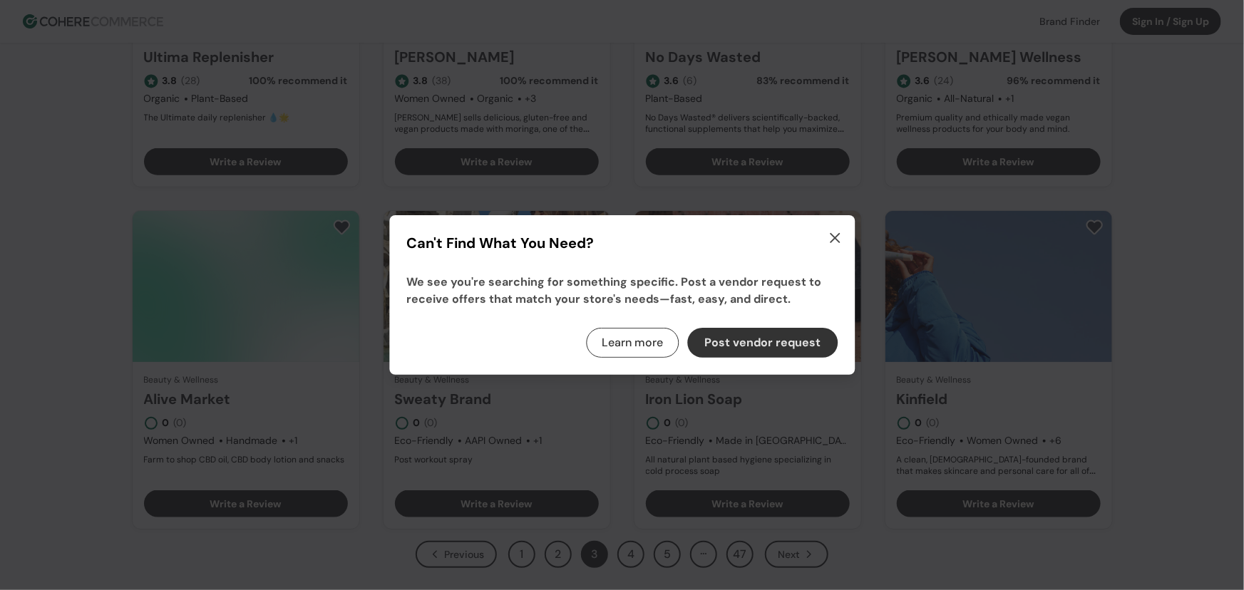
click at [840, 243] on icon "button" at bounding box center [834, 238] width 17 height 17
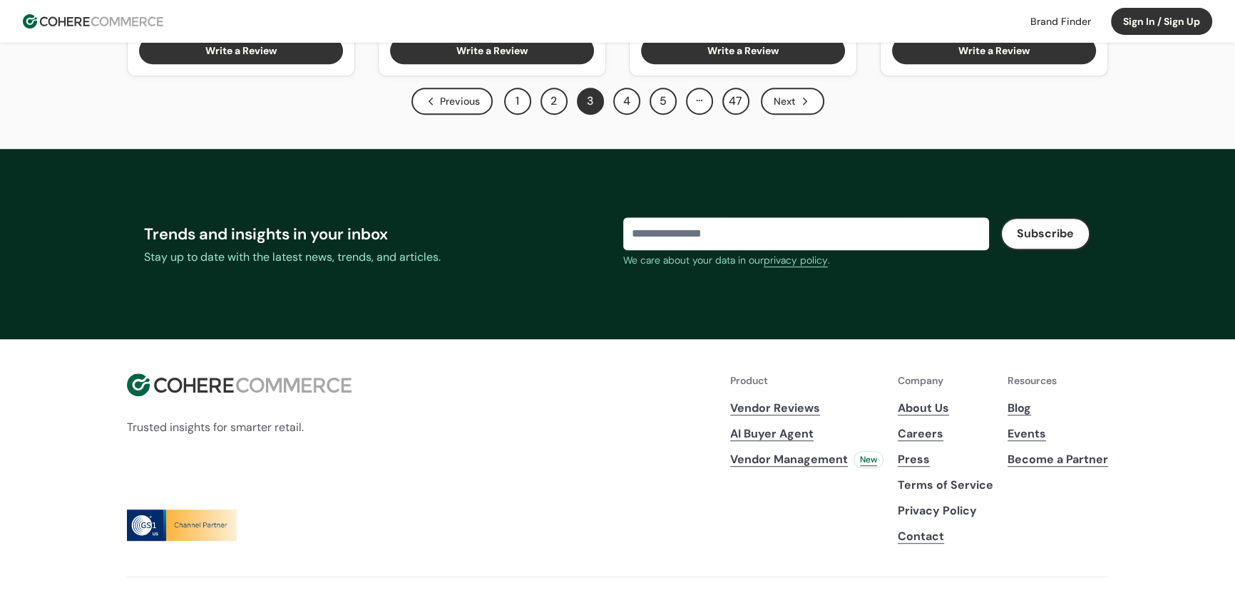
scroll to position [842, 0]
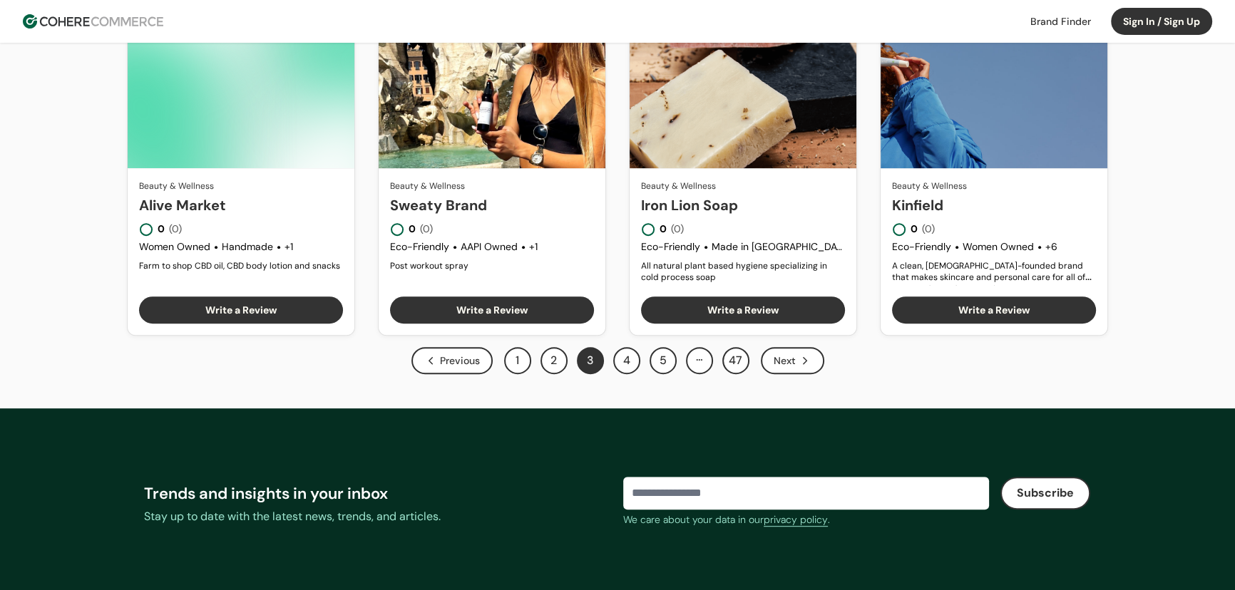
click at [516, 367] on button "1" at bounding box center [517, 360] width 27 height 27
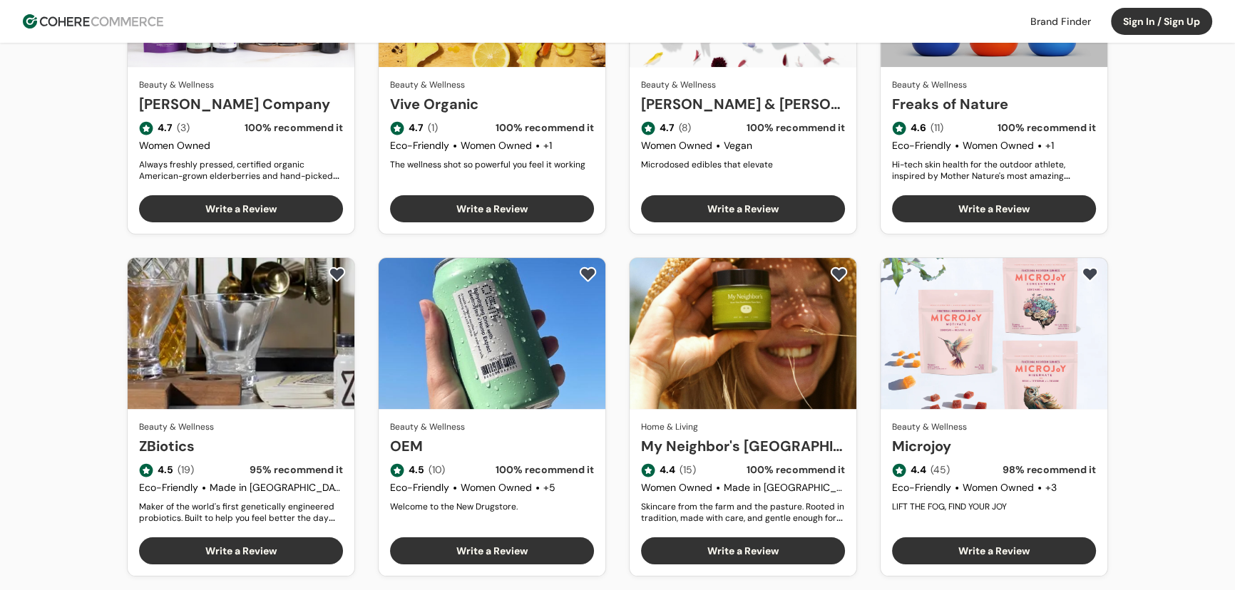
scroll to position [453, 0]
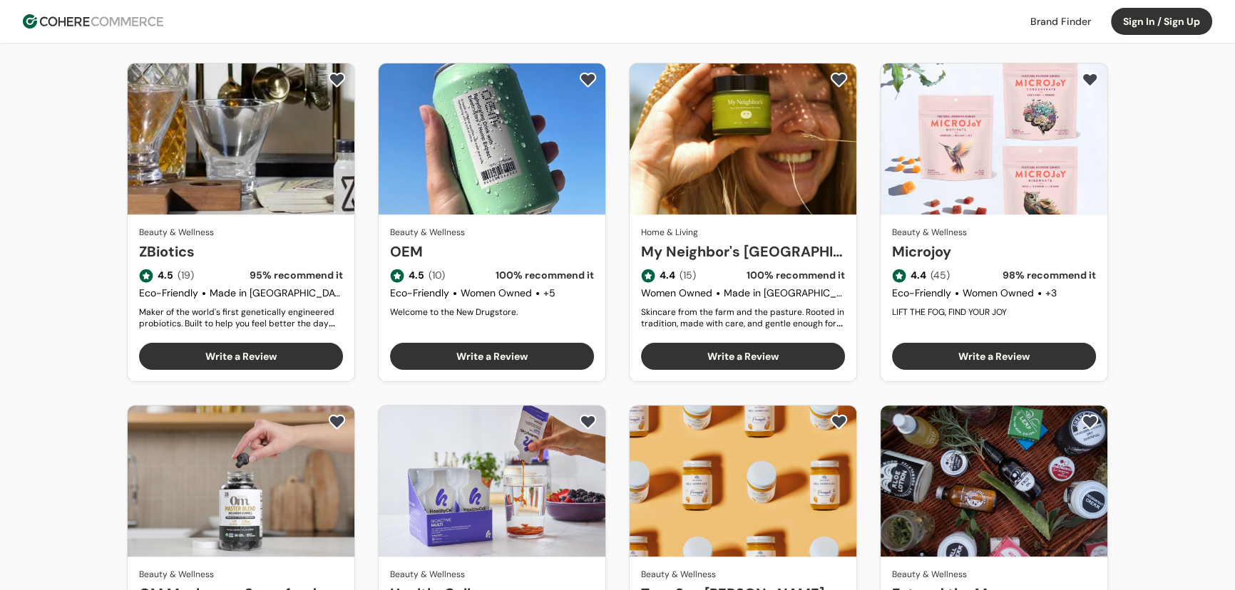
click at [721, 241] on link "My Neighbor's [GEOGRAPHIC_DATA]" at bounding box center [743, 251] width 204 height 21
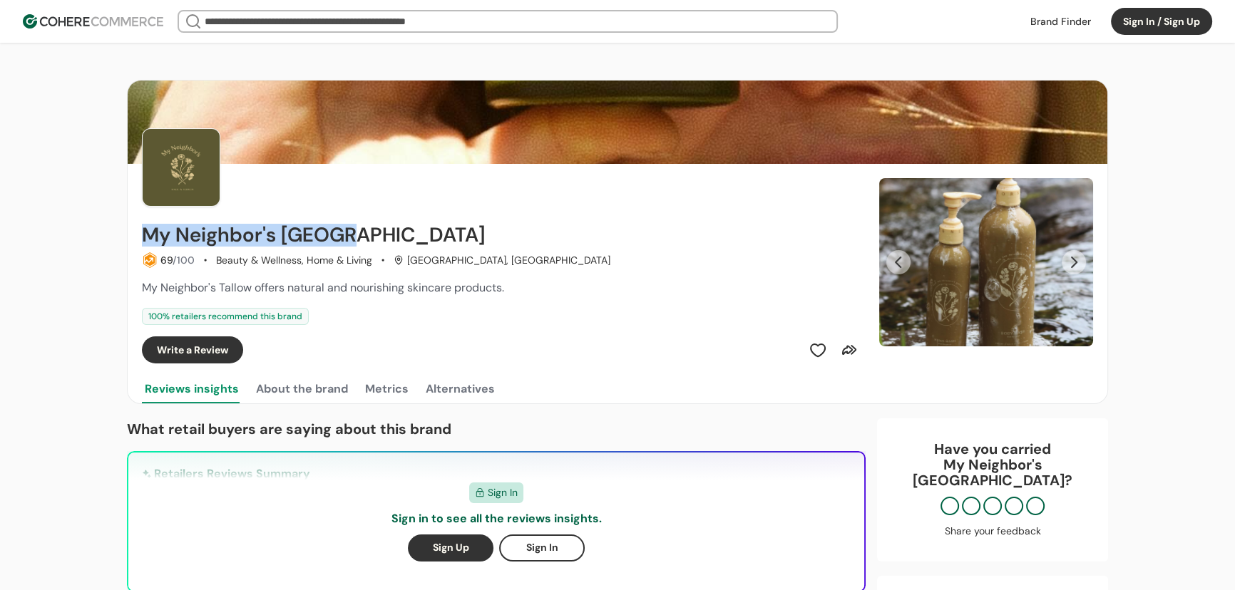
drag, startPoint x: 118, startPoint y: 228, endPoint x: 345, endPoint y: 236, distance: 226.8
copy h2 "My Neighbor's [GEOGRAPHIC_DATA]"
